Goal: Check status: Check status

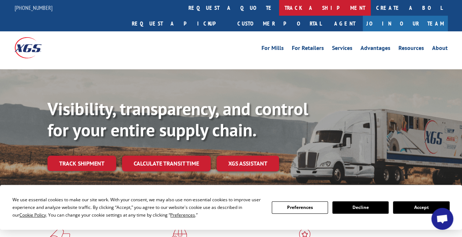
click at [279, 10] on link "track a shipment" at bounding box center [325, 8] width 92 height 16
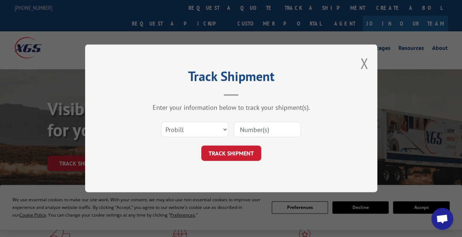
click at [259, 135] on input at bounding box center [267, 129] width 67 height 15
paste input "17402820"
type input "17402820"
click at [256, 155] on button "TRACK SHIPMENT" at bounding box center [231, 153] width 60 height 15
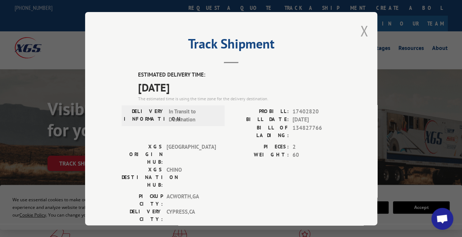
click at [364, 28] on button "Close modal" at bounding box center [364, 30] width 8 height 19
